Goal: Complete application form: Complete application form

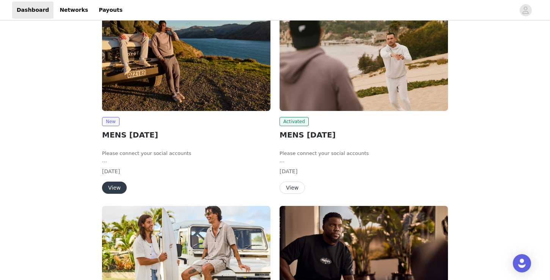
scroll to position [145, 0]
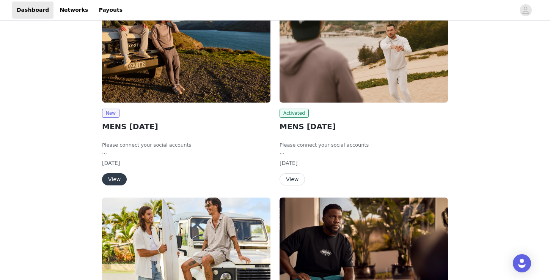
click at [115, 181] on button "View" at bounding box center [114, 179] width 25 height 12
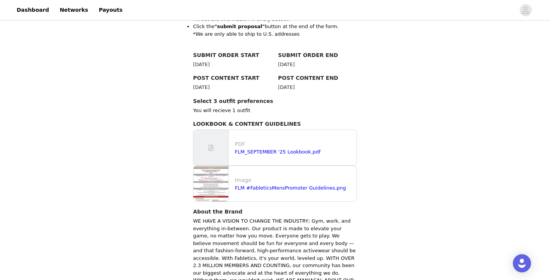
scroll to position [201, 0]
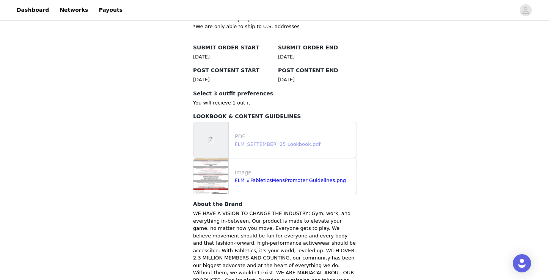
click at [270, 141] on link "FLM_SEPTEMBER '25 Lookbook.pdf" at bounding box center [278, 144] width 86 height 6
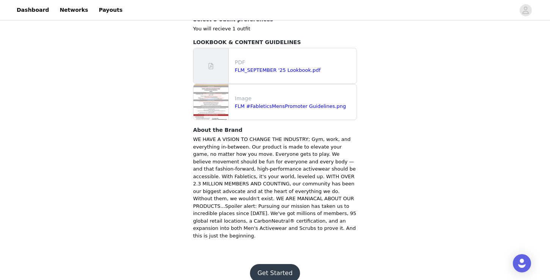
scroll to position [275, 0]
click at [274, 264] on button "Get Started" at bounding box center [275, 273] width 50 height 18
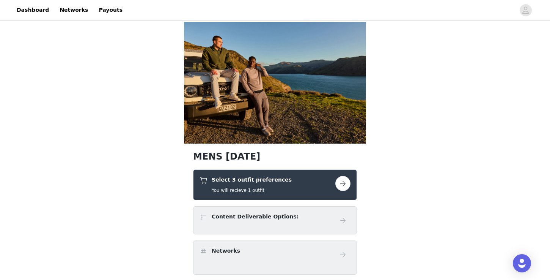
click at [254, 190] on h5 "You will recieve 1 outfit" at bounding box center [252, 190] width 80 height 7
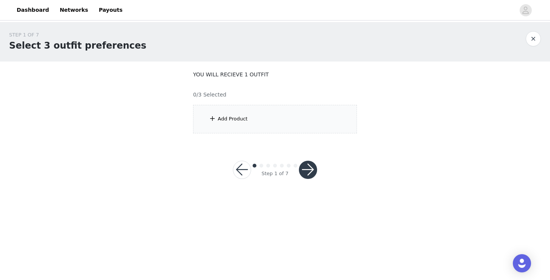
click at [222, 123] on div "Add Product" at bounding box center [275, 119] width 164 height 28
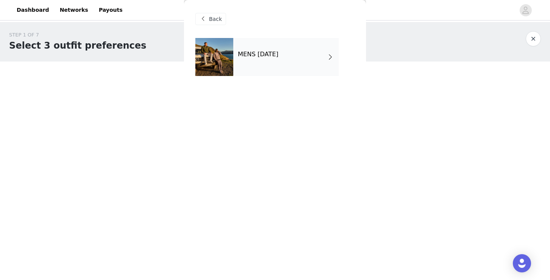
click at [258, 68] on div "MENS [DATE]" at bounding box center [285, 57] width 105 height 38
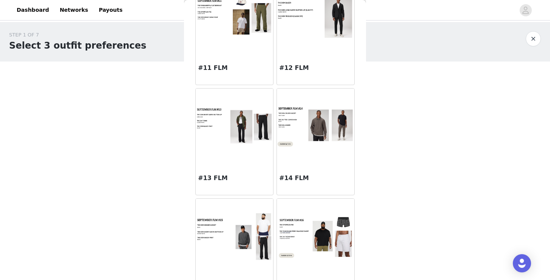
scroll to position [616, 0]
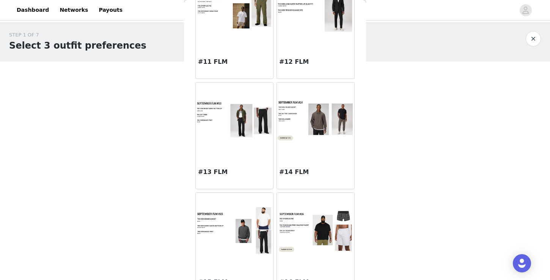
click at [215, 155] on div at bounding box center [234, 120] width 77 height 76
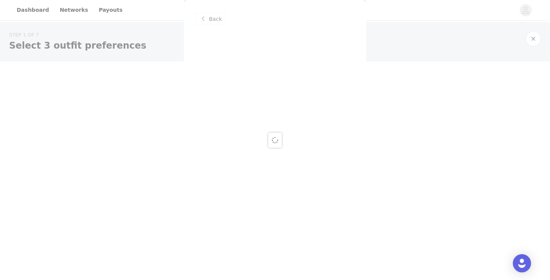
scroll to position [0, 0]
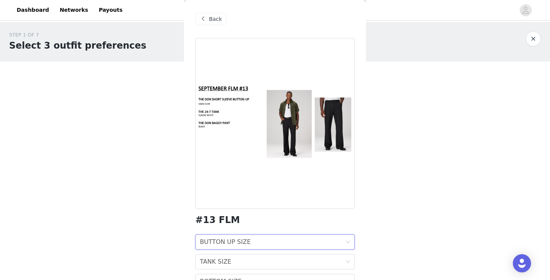
click at [240, 241] on div "BUTTON UP SIZE" at bounding box center [225, 241] width 51 height 14
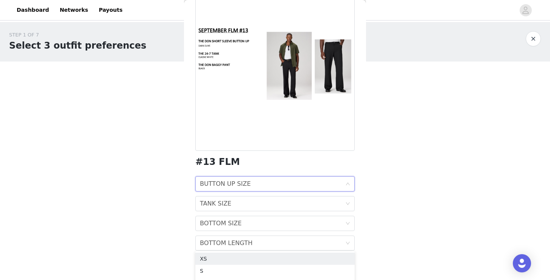
scroll to position [58, 0]
click at [234, 184] on div "BUTTON UP SIZE" at bounding box center [225, 183] width 51 height 14
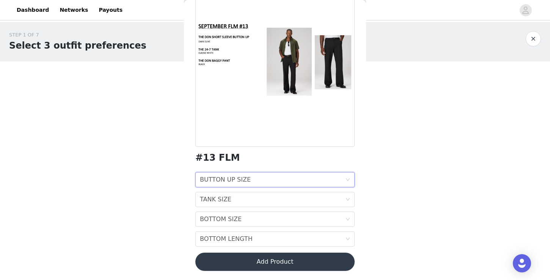
scroll to position [62, 0]
click at [236, 182] on div "BUTTON UP SIZE" at bounding box center [225, 179] width 51 height 14
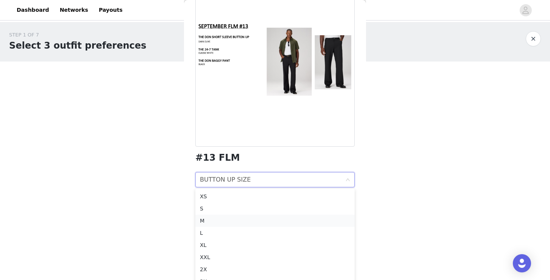
click at [206, 219] on div "M" at bounding box center [275, 220] width 150 height 8
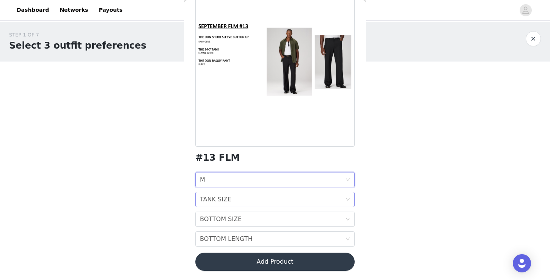
click at [219, 199] on div "TANK SIZE" at bounding box center [215, 199] width 31 height 14
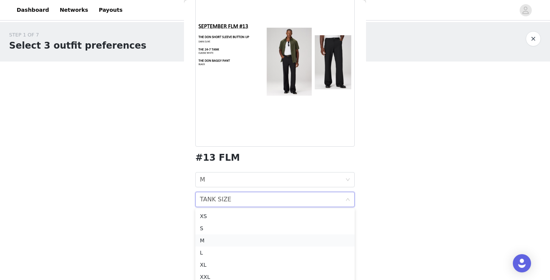
click at [213, 239] on div "M" at bounding box center [275, 240] width 150 height 8
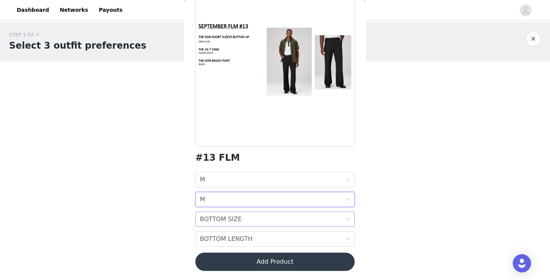
click at [220, 219] on div "BOTTOM SIZE" at bounding box center [221, 219] width 42 height 14
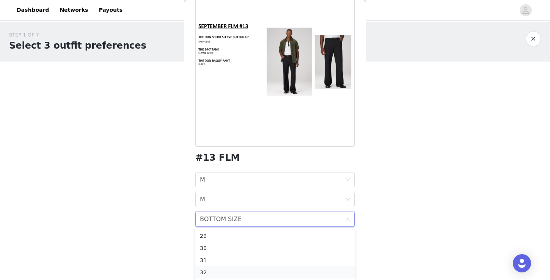
click at [208, 271] on div "32" at bounding box center [275, 272] width 150 height 8
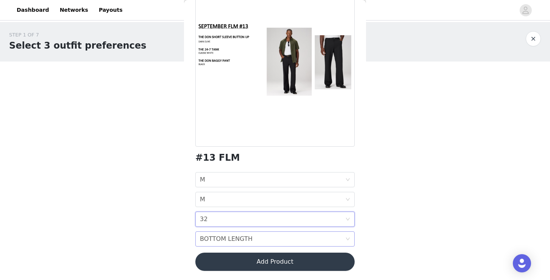
click at [220, 238] on div "BOTTOM LENGTH" at bounding box center [226, 238] width 53 height 14
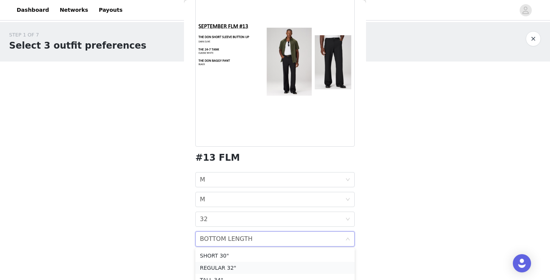
click at [214, 266] on div "REGULAR 32"" at bounding box center [275, 267] width 150 height 8
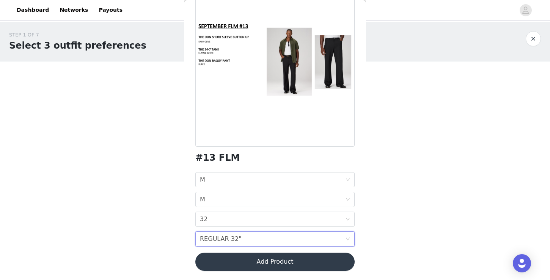
click at [223, 260] on button "Add Product" at bounding box center [274, 261] width 159 height 18
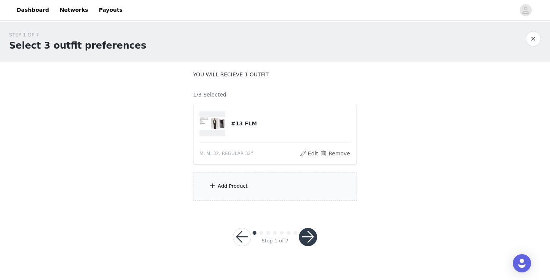
click at [232, 178] on div "Add Product" at bounding box center [275, 186] width 164 height 28
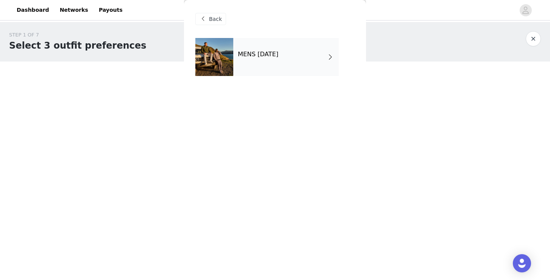
click at [265, 55] on h4 "MENS [DATE]" at bounding box center [258, 54] width 41 height 7
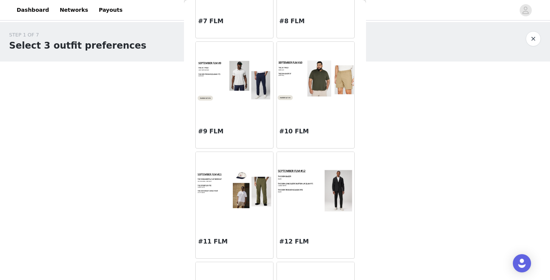
scroll to position [437, 0]
click at [215, 195] on img at bounding box center [234, 189] width 77 height 42
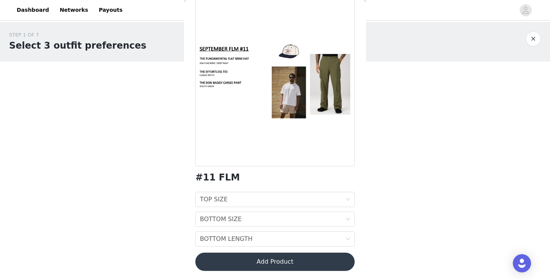
scroll to position [42, 0]
click at [228, 201] on div "TOP SIZE TOP SIZE" at bounding box center [272, 199] width 145 height 14
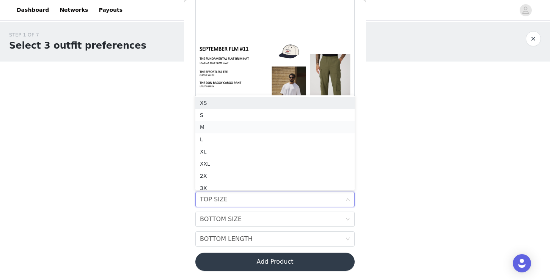
scroll to position [4, 0]
click at [218, 120] on div "M" at bounding box center [275, 123] width 150 height 8
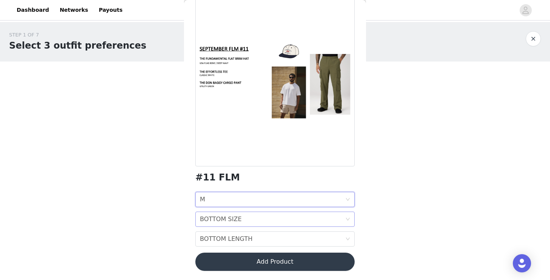
click at [214, 220] on div "BOTTOM SIZE" at bounding box center [221, 219] width 42 height 14
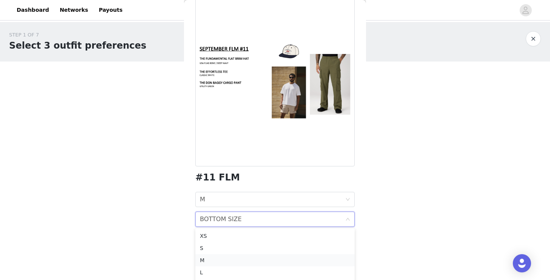
click at [206, 258] on div "M" at bounding box center [275, 260] width 150 height 8
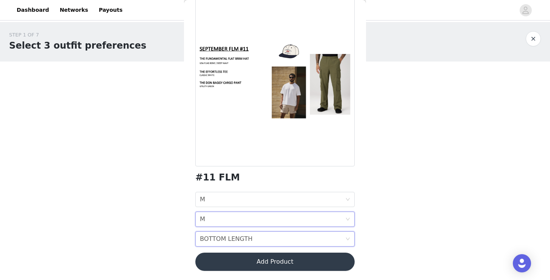
click at [220, 234] on div "BOTTOM LENGTH" at bounding box center [226, 238] width 53 height 14
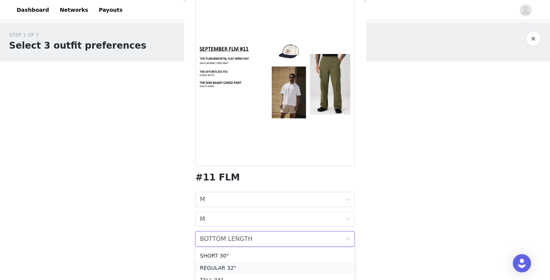
click at [208, 268] on div "REGULAR 32"" at bounding box center [275, 267] width 150 height 8
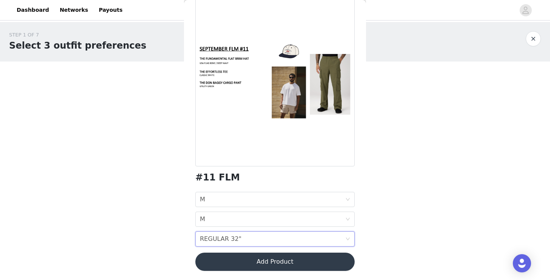
click at [216, 263] on button "Add Product" at bounding box center [274, 261] width 159 height 18
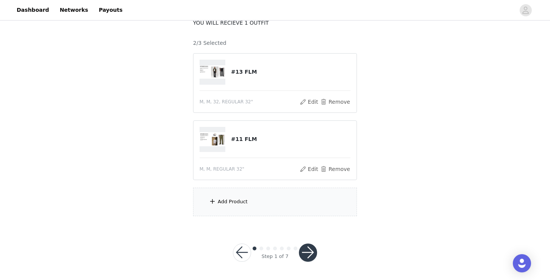
scroll to position [51, 0]
click at [244, 204] on div "Add Product" at bounding box center [233, 202] width 30 height 8
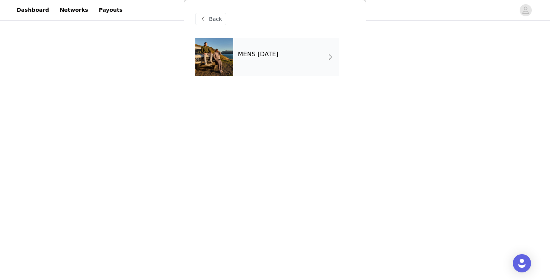
click at [282, 61] on div "MENS [DATE]" at bounding box center [285, 57] width 105 height 38
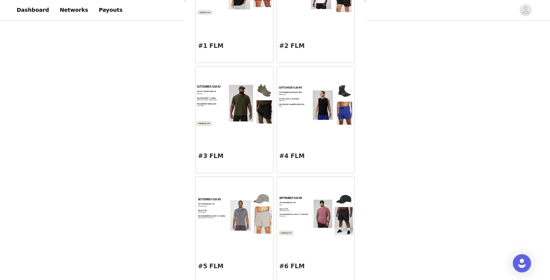
scroll to position [91, 0]
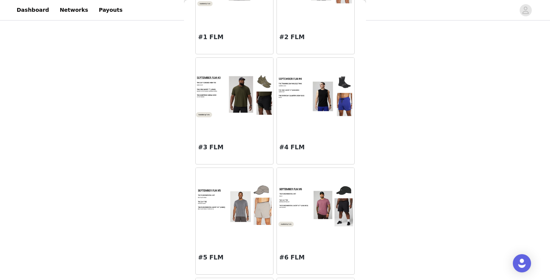
click at [222, 236] on div at bounding box center [234, 206] width 77 height 76
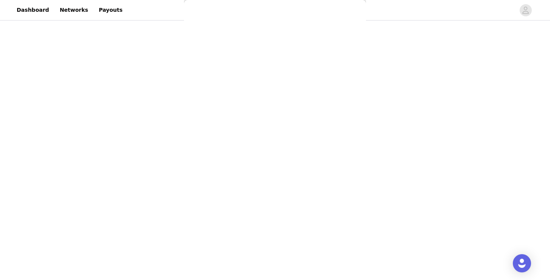
scroll to position [0, 0]
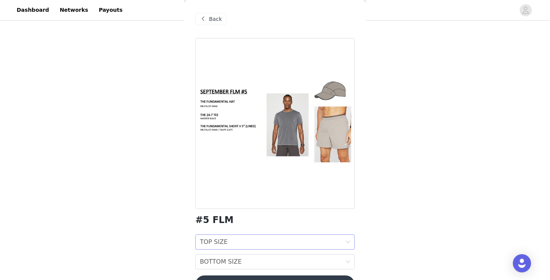
click at [228, 245] on div "TOP SIZE TOP SIZE" at bounding box center [272, 241] width 145 height 14
click at [220, 260] on li "M" at bounding box center [274, 265] width 159 height 12
click at [220, 260] on div "BOTTOM SIZE" at bounding box center [221, 261] width 42 height 14
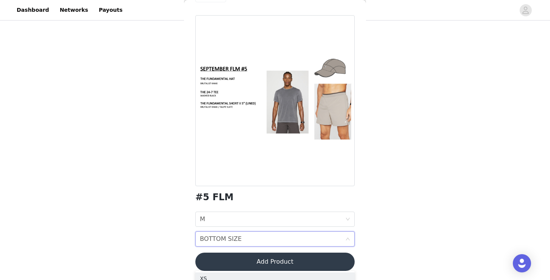
scroll to position [23, 0]
click at [225, 241] on div "BOTTOM SIZE" at bounding box center [221, 238] width 42 height 14
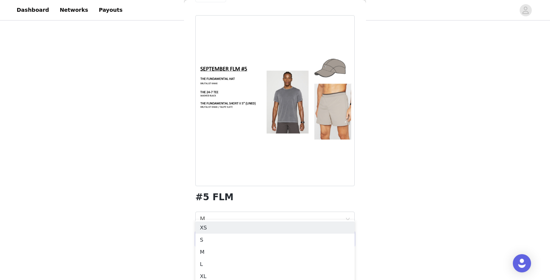
scroll to position [88, 0]
click at [205, 257] on div "L" at bounding box center [275, 254] width 150 height 8
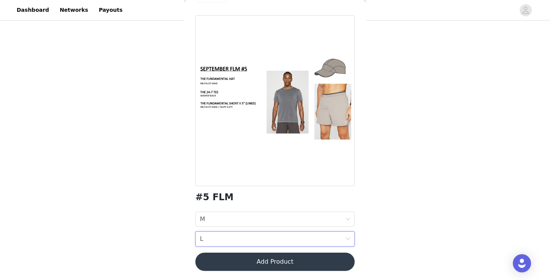
scroll to position [51, 0]
click at [220, 263] on button "Add Product" at bounding box center [274, 261] width 159 height 18
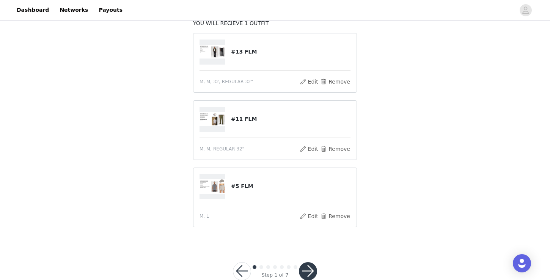
click at [304, 274] on button "button" at bounding box center [308, 271] width 18 height 18
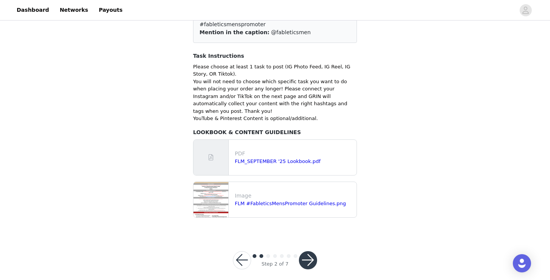
scroll to position [74, 0]
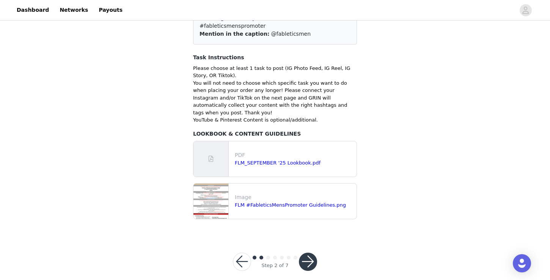
click at [308, 252] on button "button" at bounding box center [308, 261] width 18 height 18
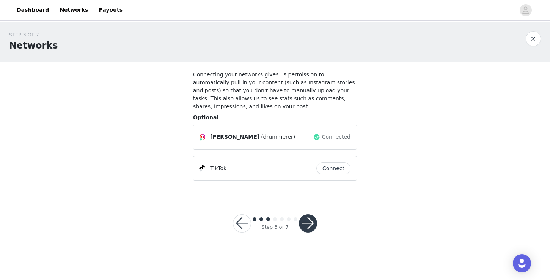
click at [308, 223] on button "button" at bounding box center [308, 223] width 18 height 18
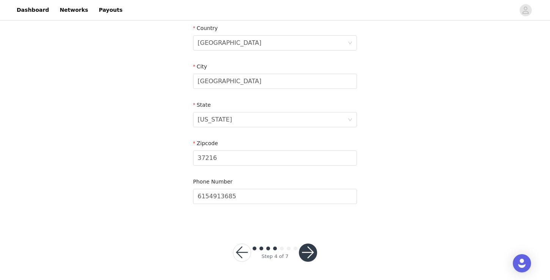
scroll to position [237, 0]
click at [308, 252] on button "button" at bounding box center [308, 253] width 18 height 18
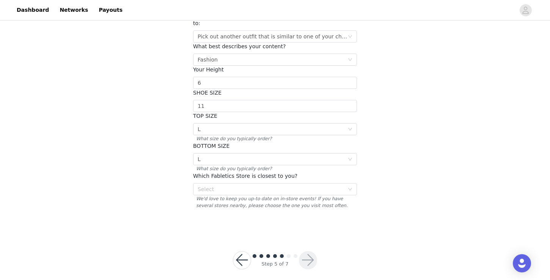
scroll to position [98, 0]
click at [333, 196] on span "We'd love to keep you up-to date on in-store events! If you have several stores…" at bounding box center [275, 203] width 164 height 14
click at [341, 186] on div "Select" at bounding box center [271, 190] width 146 height 8
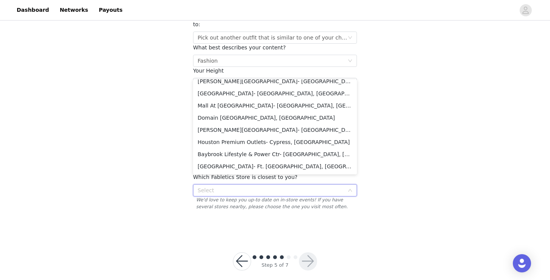
scroll to position [1072, 0]
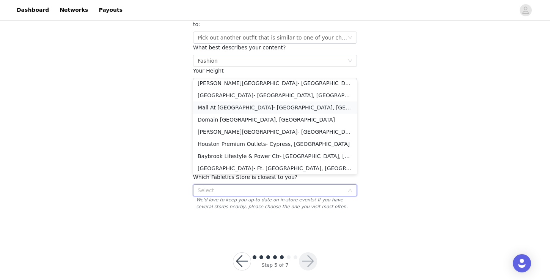
click at [263, 105] on li "Mall At [GEOGRAPHIC_DATA]- [GEOGRAPHIC_DATA], [GEOGRAPHIC_DATA]" at bounding box center [275, 107] width 164 height 12
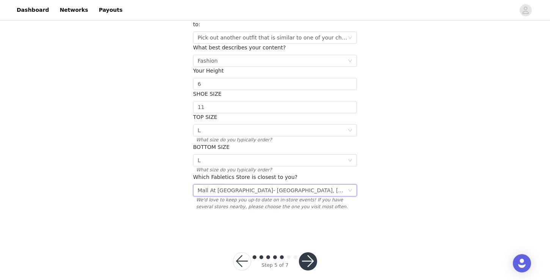
click at [304, 252] on button "button" at bounding box center [308, 261] width 18 height 18
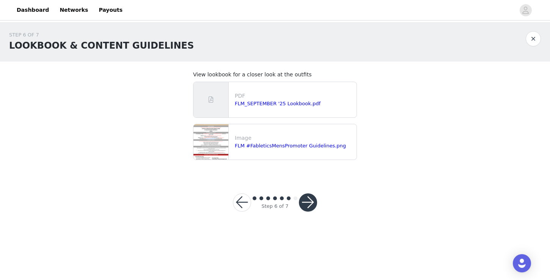
click at [305, 197] on button "button" at bounding box center [308, 202] width 18 height 18
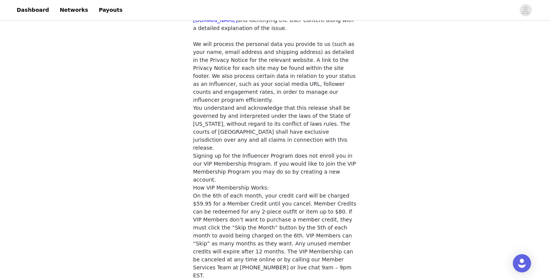
scroll to position [637, 0]
checkbox input "true"
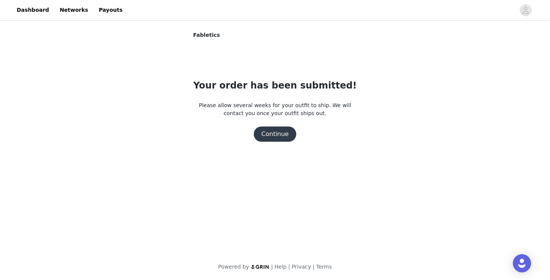
click at [283, 135] on button "Continue" at bounding box center [275, 133] width 42 height 15
